Goal: Information Seeking & Learning: Learn about a topic

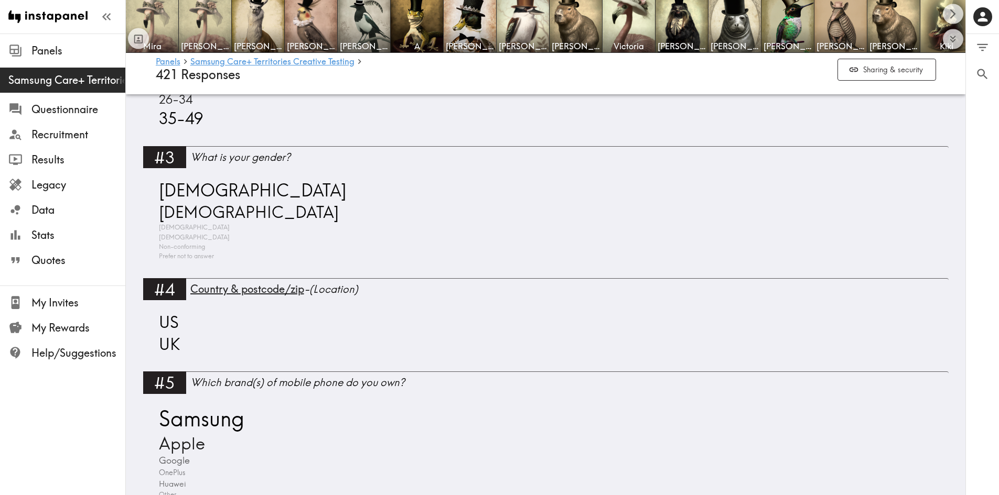
scroll to position [839, 0]
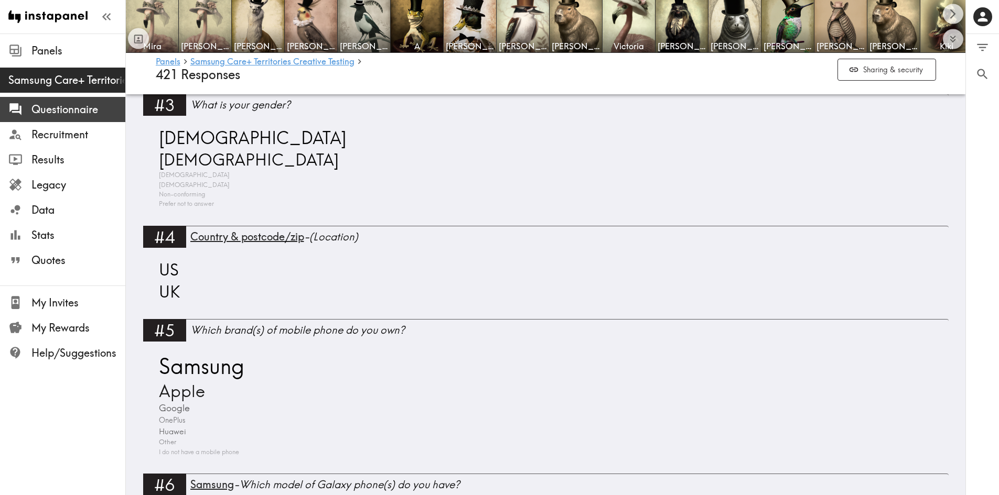
click at [68, 115] on span "Questionnaire" at bounding box center [78, 109] width 94 height 15
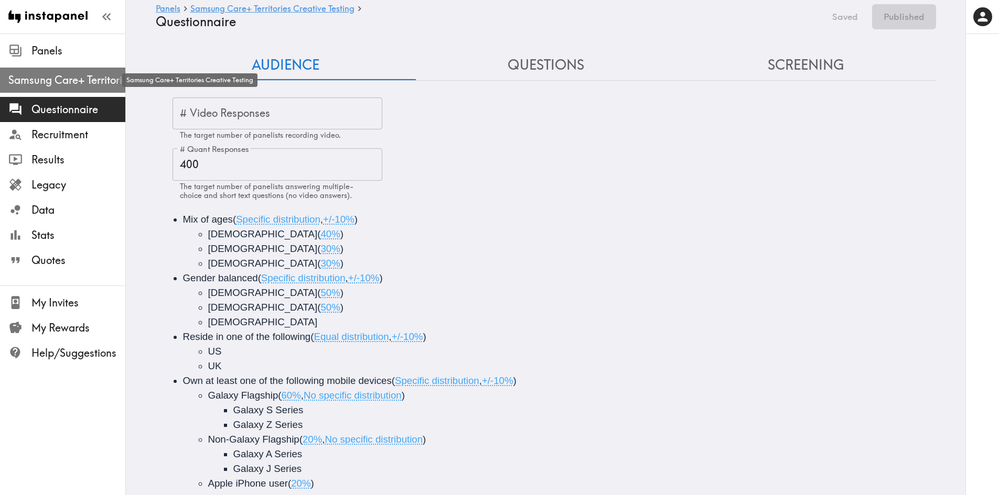
click at [69, 84] on span "Samsung Care+ Territories Creative Testing" at bounding box center [66, 80] width 117 height 15
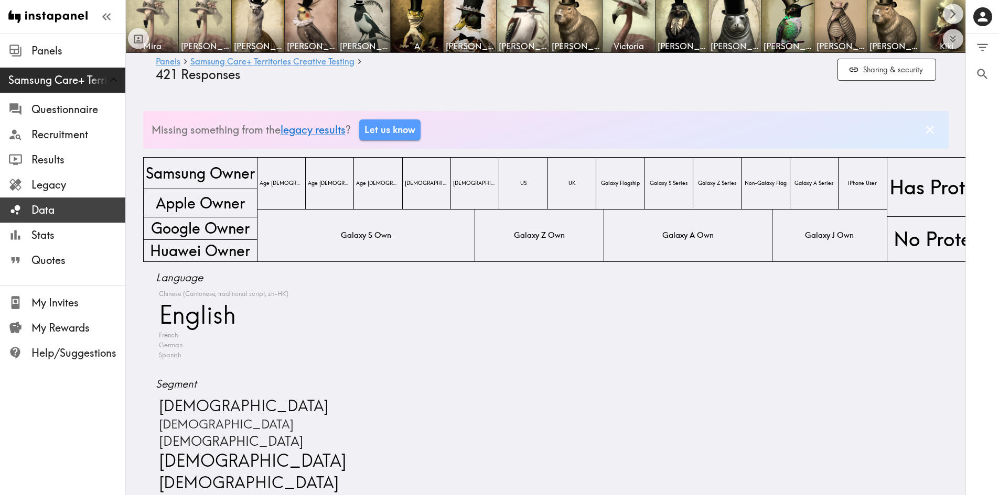
click at [61, 210] on span "Data" at bounding box center [78, 210] width 94 height 15
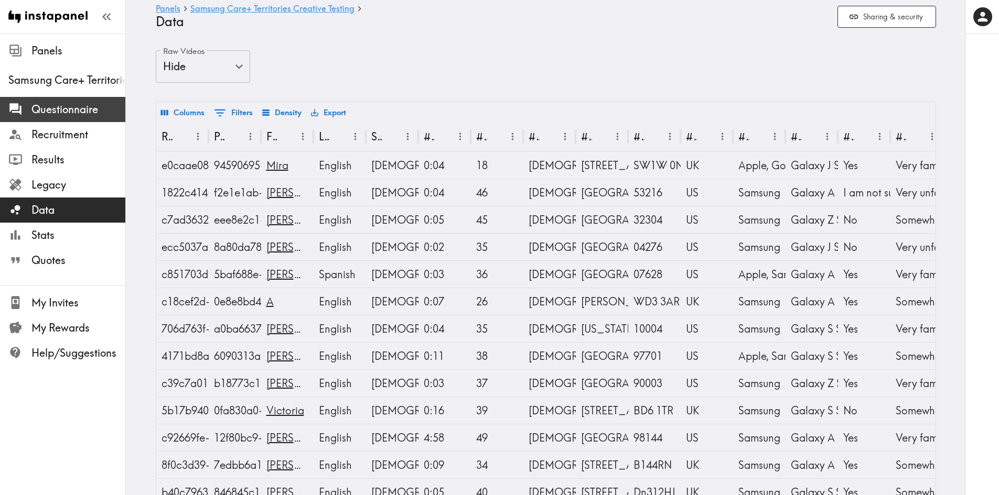
click at [59, 107] on span "Questionnaire" at bounding box center [78, 109] width 94 height 15
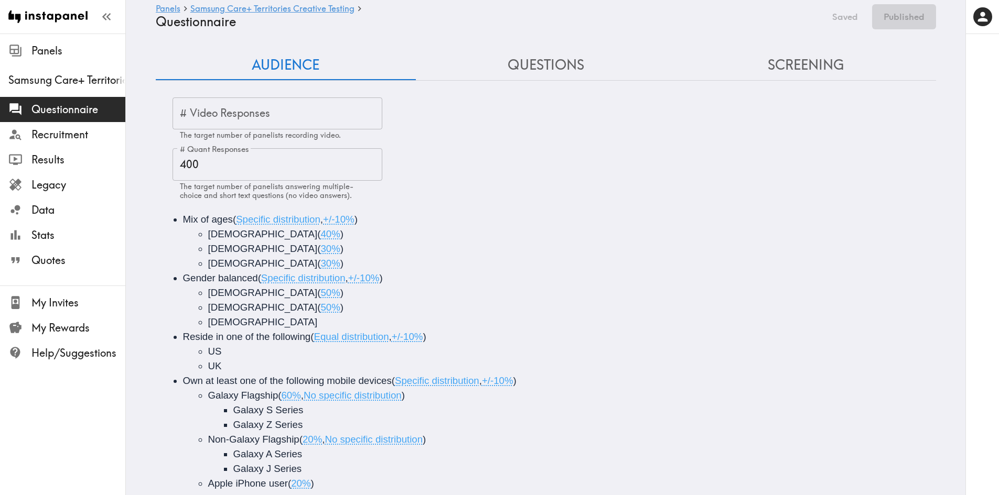
click at [543, 68] on button "Questions" at bounding box center [546, 65] width 260 height 30
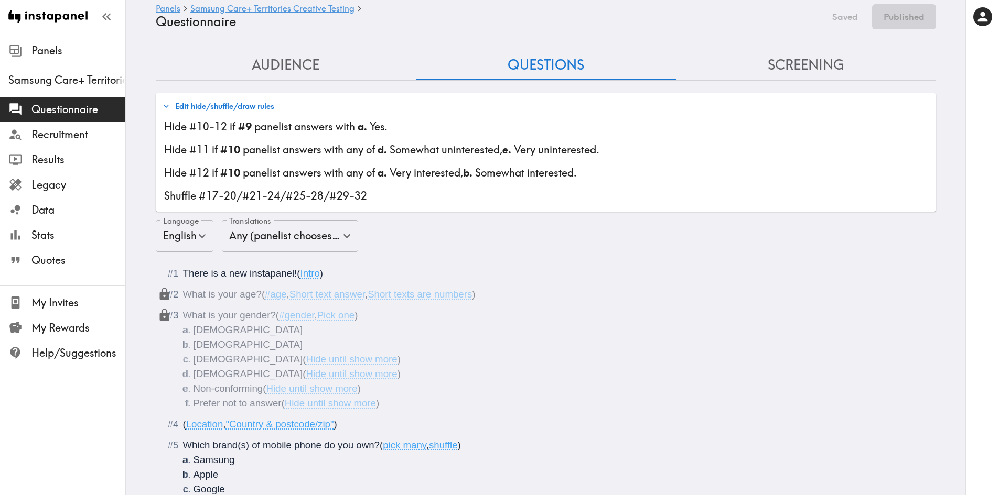
click at [808, 65] on button "Screening" at bounding box center [806, 65] width 260 height 30
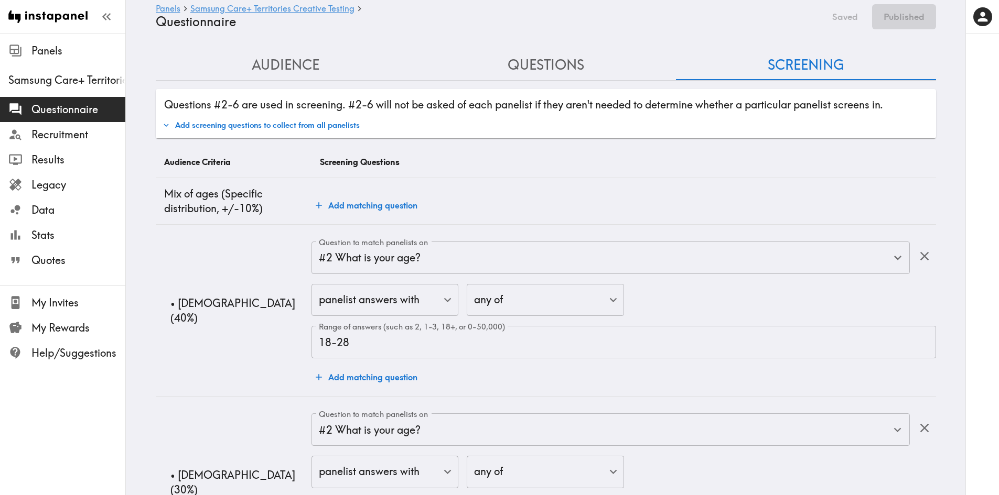
click at [275, 63] on button "Audience" at bounding box center [286, 65] width 260 height 30
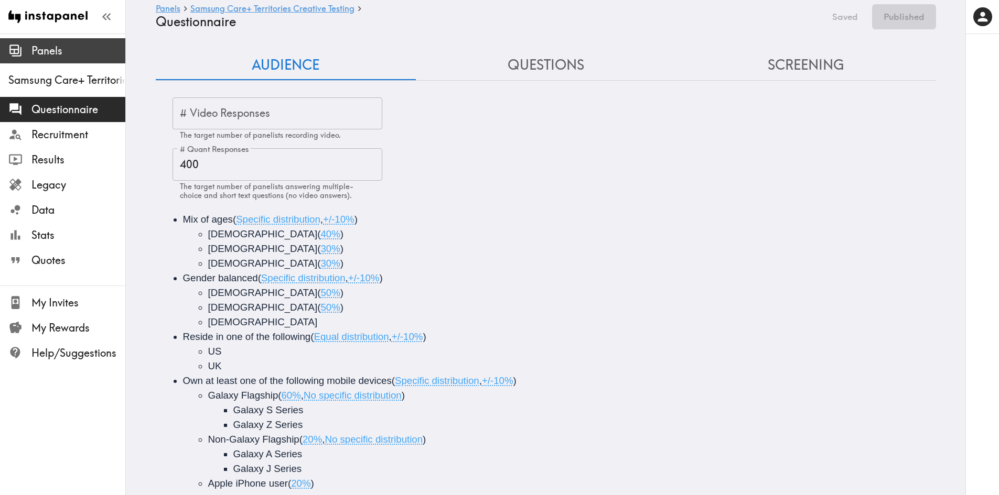
click at [49, 51] on span "Panels" at bounding box center [78, 51] width 94 height 15
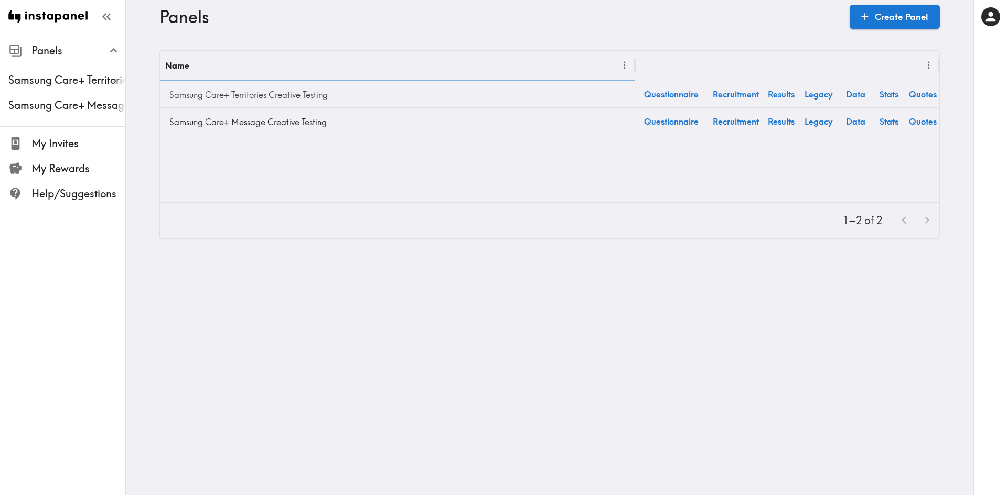
click at [292, 96] on link "Samsung Care+ Territories Creative Testing" at bounding box center [397, 94] width 465 height 21
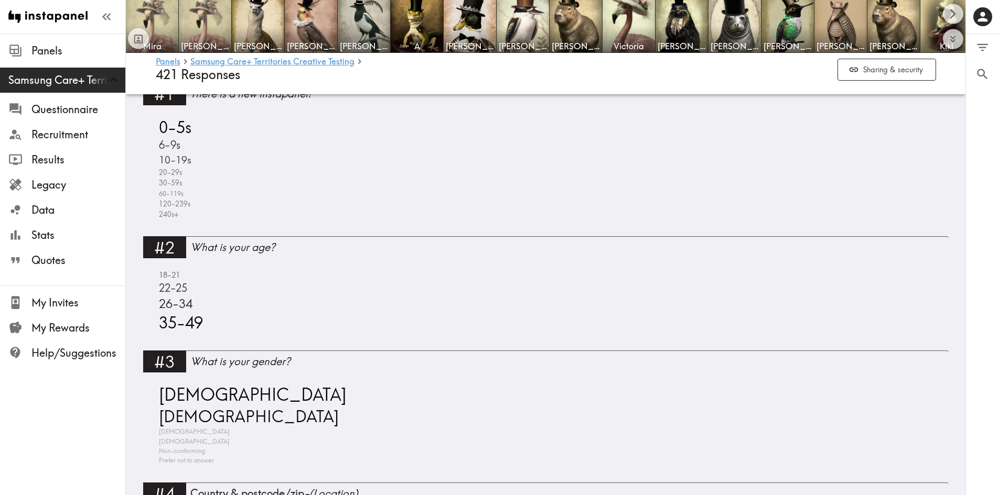
scroll to position [1635, 0]
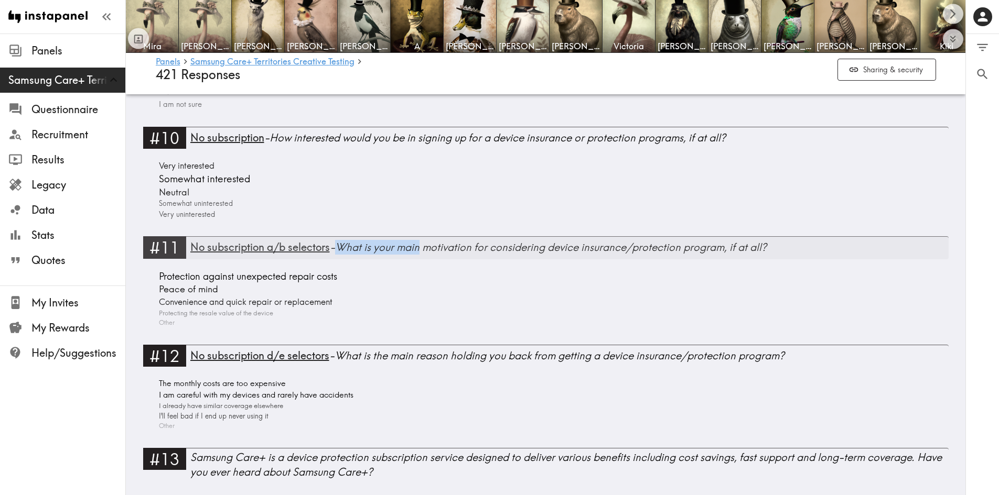
click at [213, 254] on span "No subscription a/b selectors" at bounding box center [259, 247] width 139 height 13
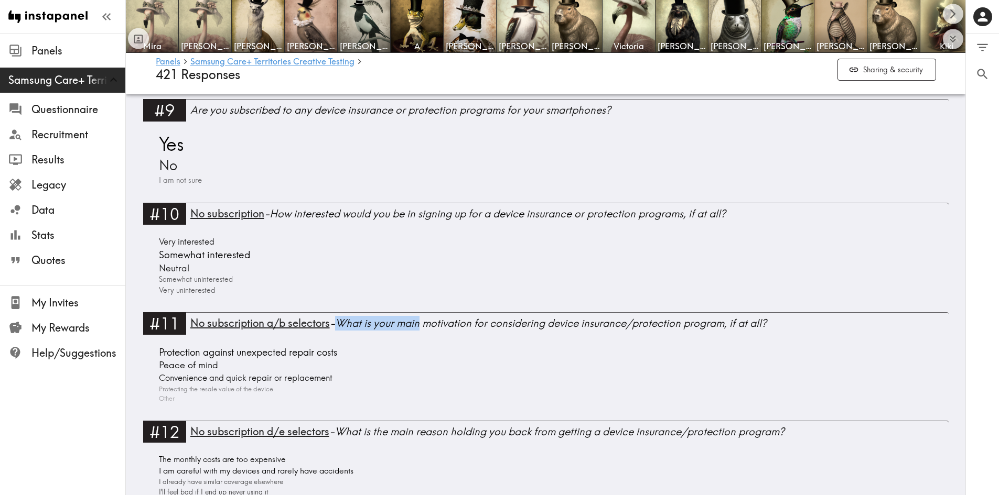
scroll to position [1583, 0]
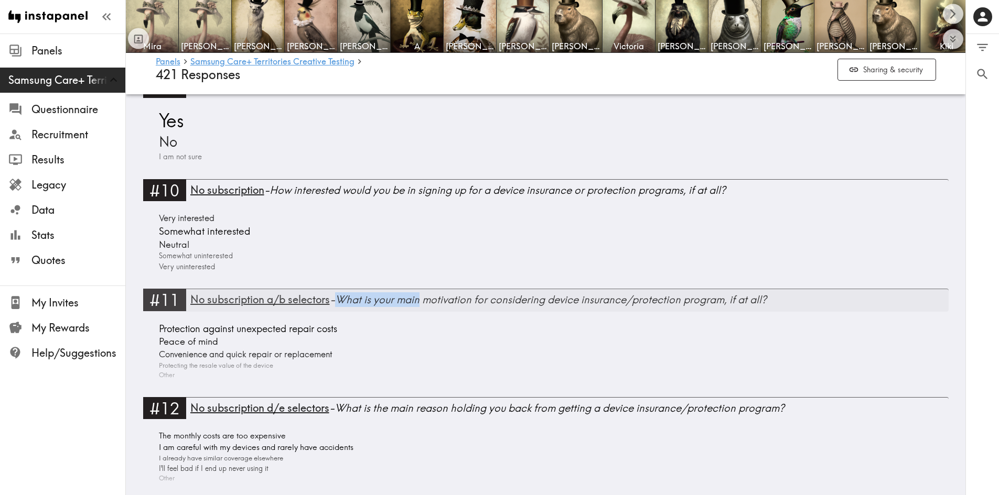
click at [213, 298] on span "No subscription a/b selectors" at bounding box center [259, 299] width 139 height 13
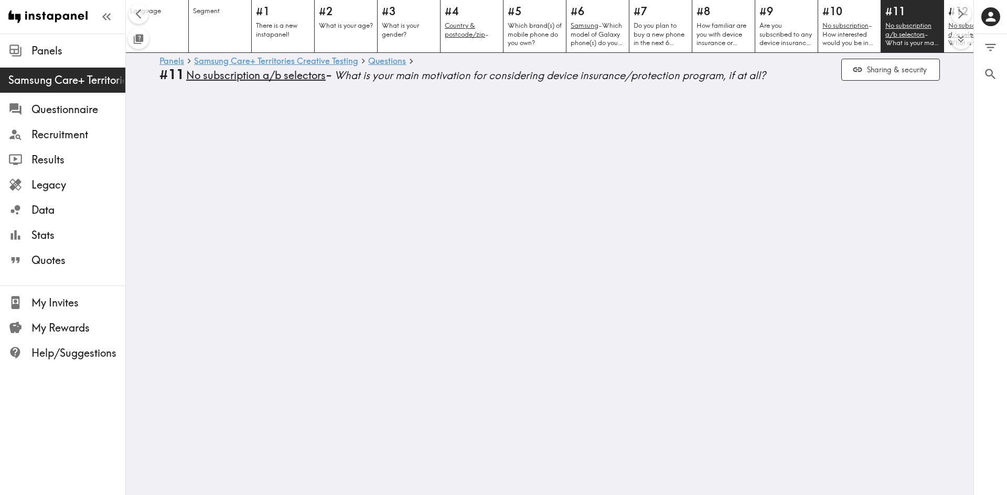
scroll to position [0, 363]
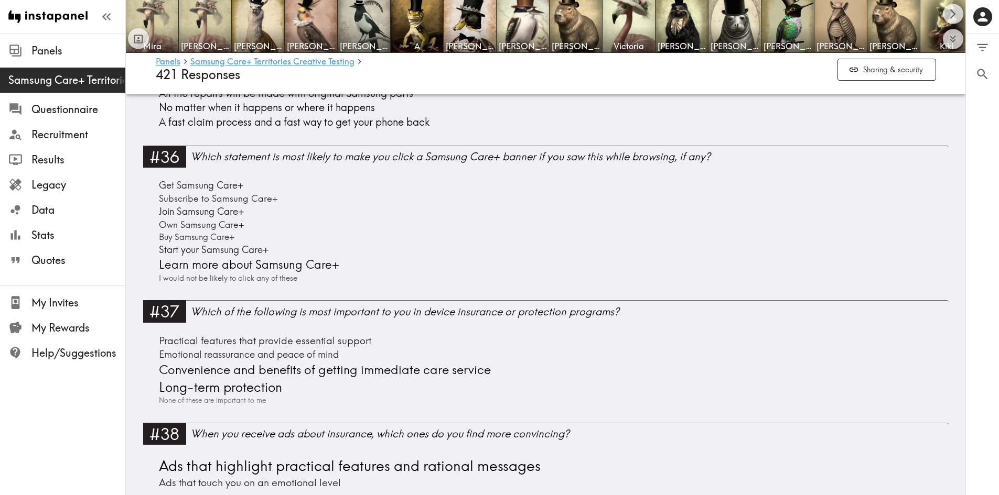
scroll to position [23069, 0]
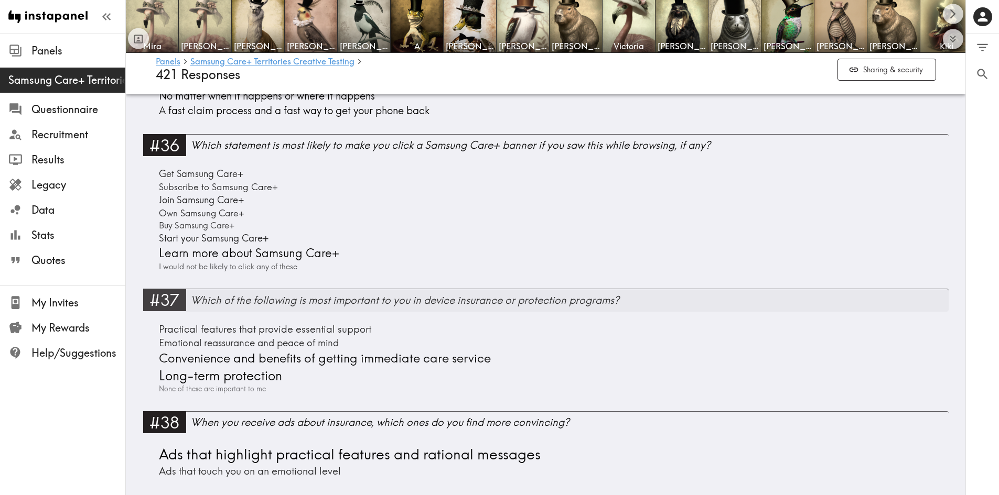
click at [255, 299] on div "Which of the following is most important to you in device insurance or protecti…" at bounding box center [569, 300] width 758 height 15
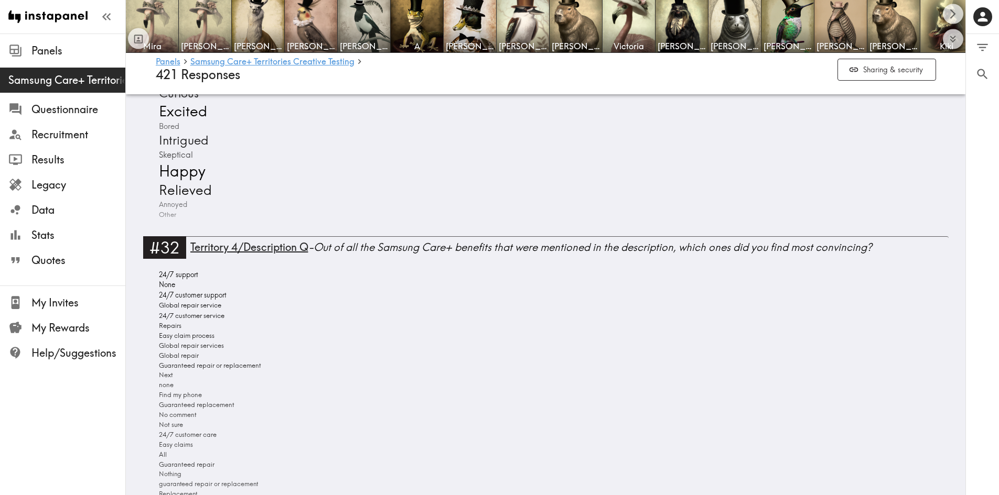
scroll to position [23121, 0]
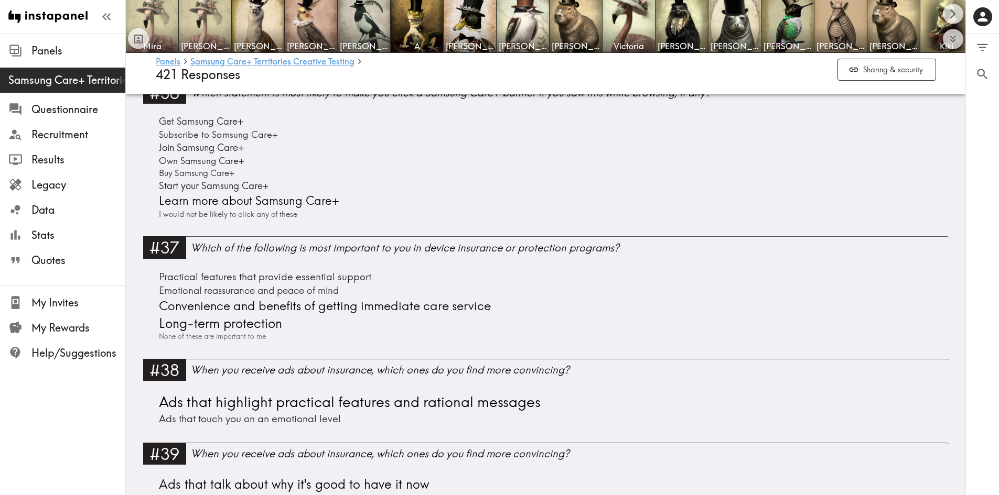
click at [543, 285] on div "Practical features that provide essential support Emotional reassurance and pea…" at bounding box center [546, 306] width 780 height 72
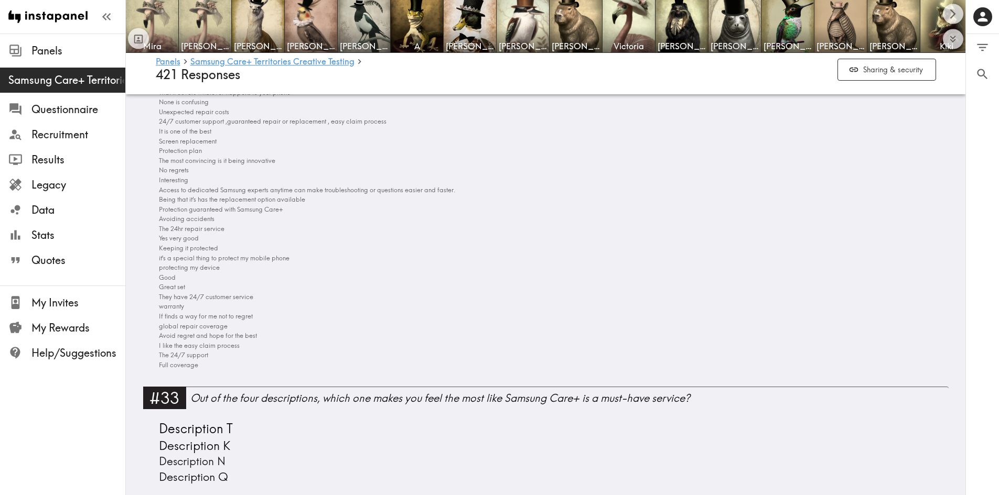
scroll to position [18542, 0]
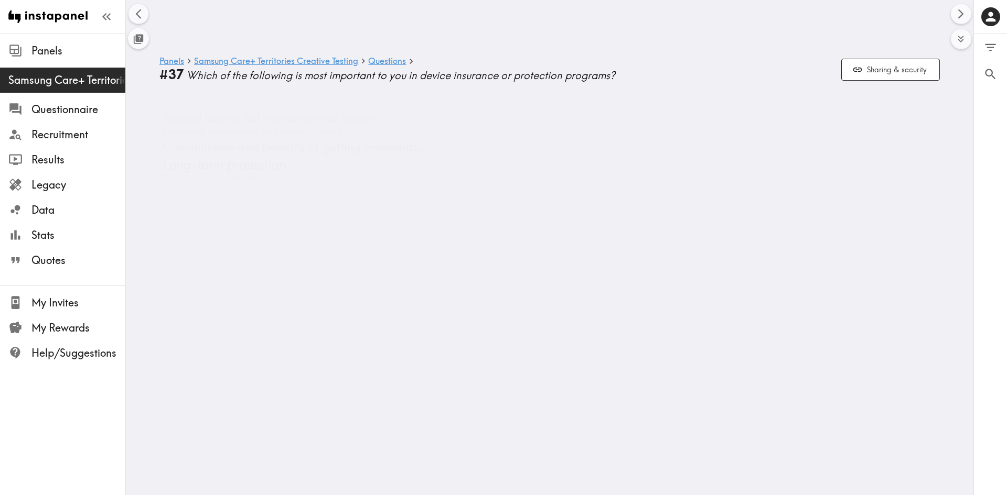
scroll to position [0, 1999]
